Goal: Check status: Check status

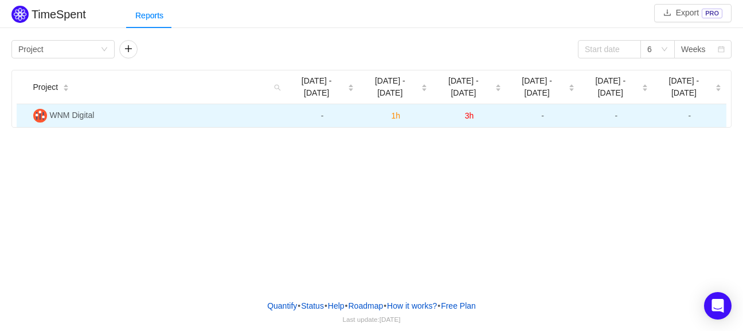
click at [73, 111] on span "WNM Digital" at bounding box center [72, 115] width 45 height 9
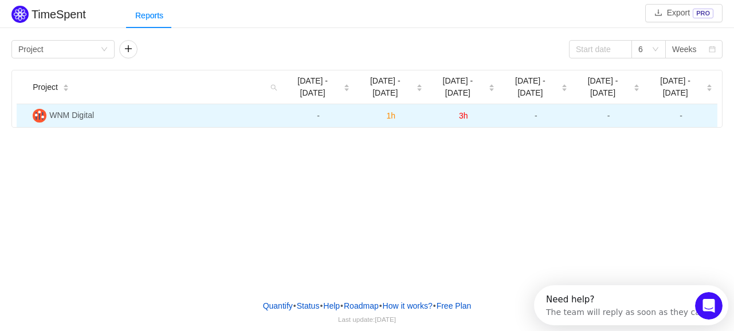
click at [45, 109] on img at bounding box center [40, 116] width 14 height 14
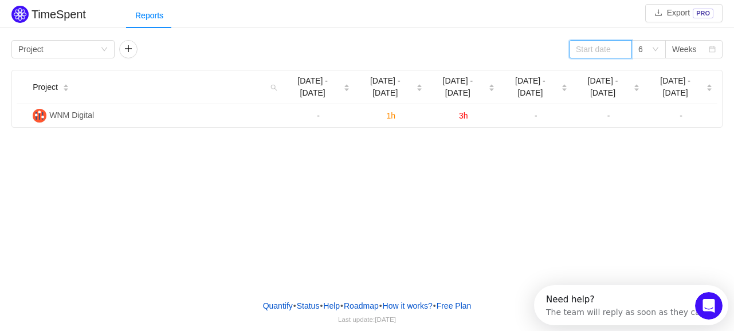
click at [602, 53] on input at bounding box center [600, 49] width 63 height 18
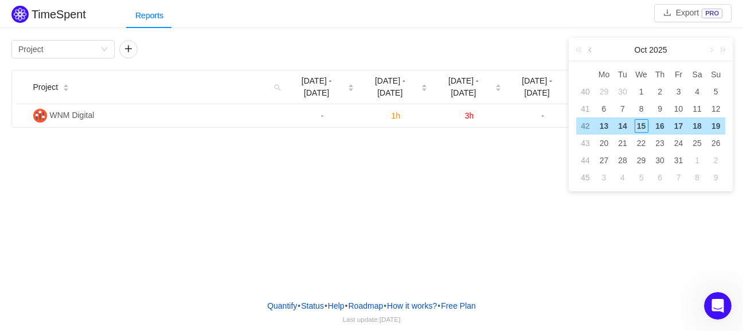
click at [590, 53] on link at bounding box center [591, 49] width 10 height 23
click at [606, 95] on div "1" at bounding box center [604, 92] width 14 height 14
type input "[DATE]"
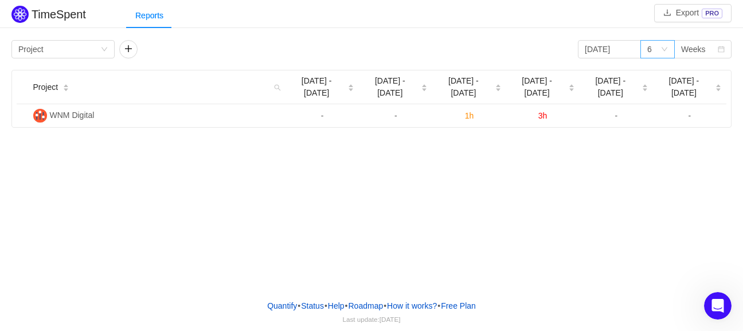
click at [658, 52] on div "6" at bounding box center [653, 49] width 13 height 17
click at [655, 109] on li "4" at bounding box center [657, 108] width 34 height 18
